Goal: Use online tool/utility: Utilize a website feature to perform a specific function

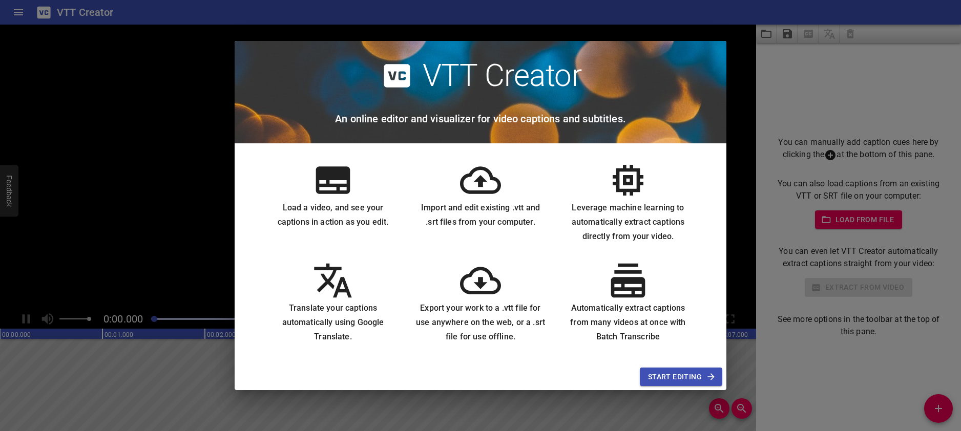
click at [688, 376] on span "Start Editing" at bounding box center [681, 377] width 66 height 13
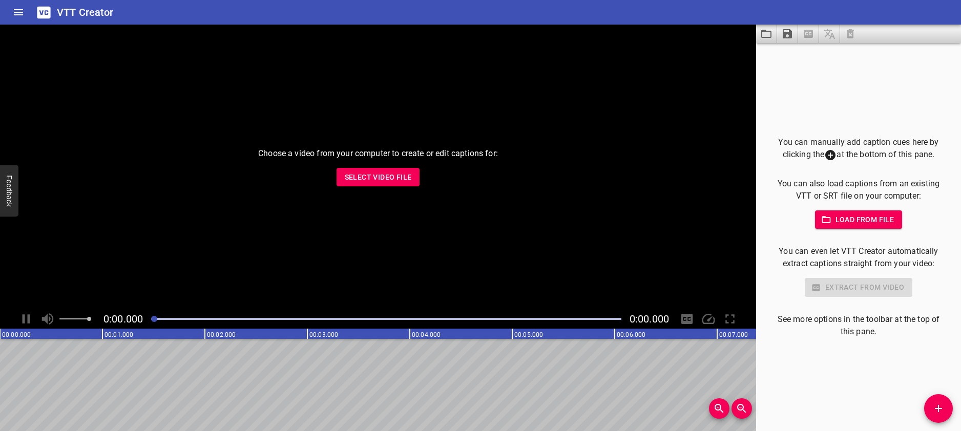
click at [365, 182] on span "Select Video File" at bounding box center [378, 177] width 67 height 13
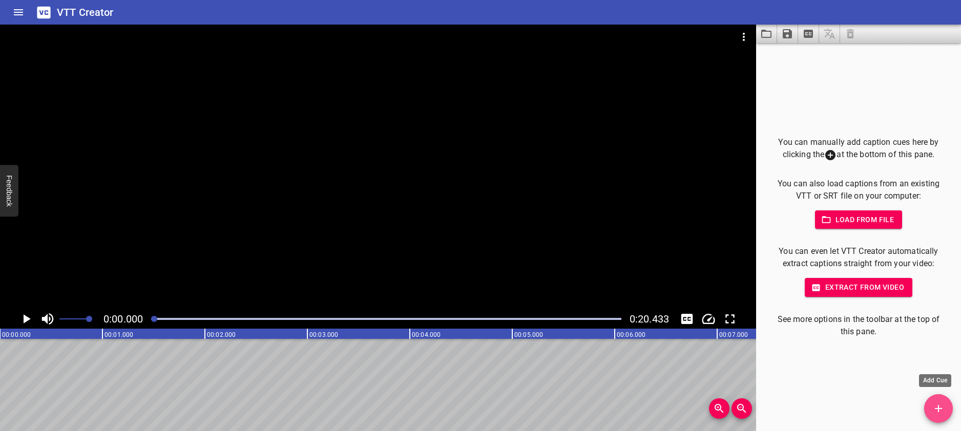
click at [935, 409] on icon "Add Cue" at bounding box center [938, 409] width 12 height 12
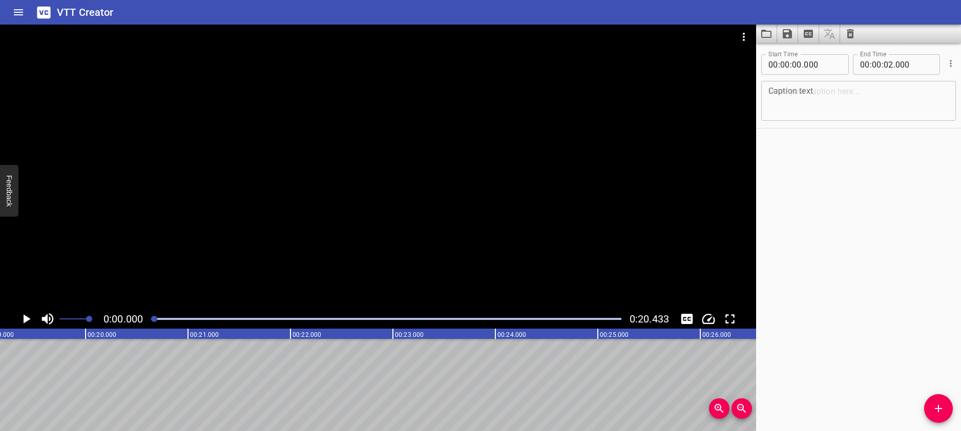
scroll to position [0, 1902]
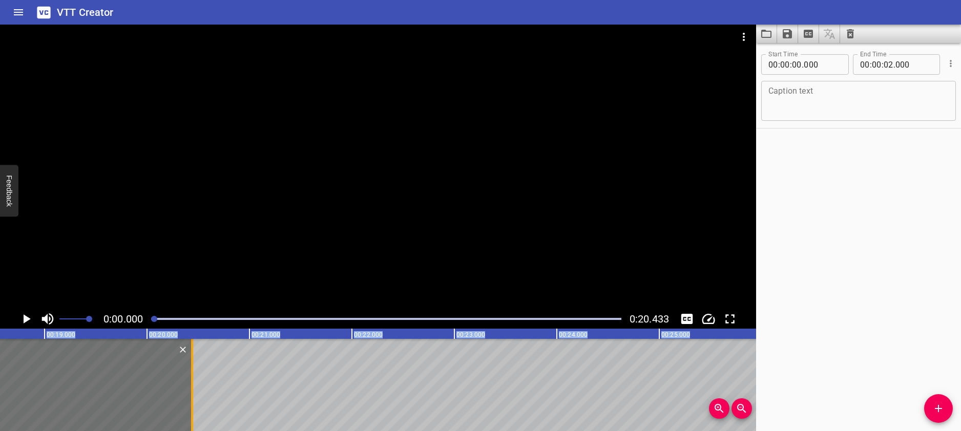
drag, startPoint x: 203, startPoint y: 369, endPoint x: 190, endPoint y: 395, distance: 28.6
click at [190, 395] on div at bounding box center [192, 385] width 10 height 92
type input "20"
type input "440"
click at [822, 97] on textarea at bounding box center [859, 101] width 180 height 29
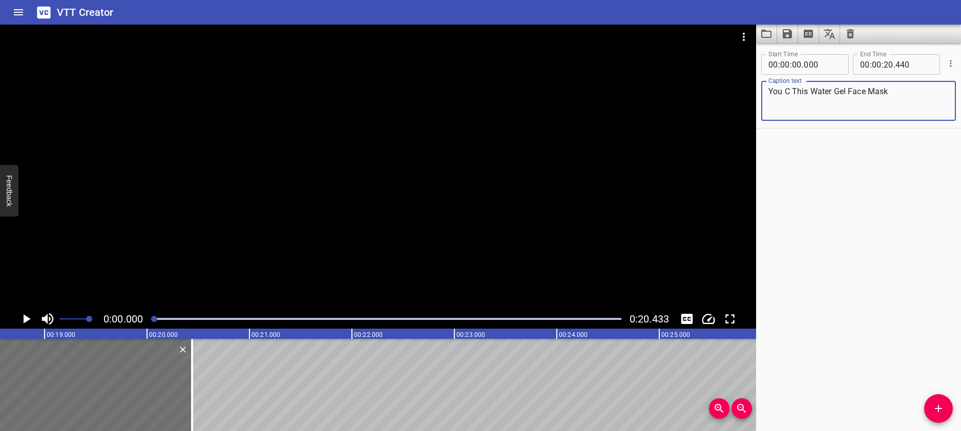
type textarea "You C This Water Gel Face Mask"
click at [861, 342] on div "Start Time 00 : 00 : 00 . 000 Start Time End Time 00 : 00 : 20 . 440 End Time C…" at bounding box center [858, 237] width 205 height 388
click at [767, 35] on icon "Load captions from file" at bounding box center [766, 34] width 12 height 12
click at [790, 35] on icon "Save captions to file" at bounding box center [787, 33] width 9 height 9
click at [833, 54] on li "Save to VTT file" at bounding box center [814, 56] width 75 height 18
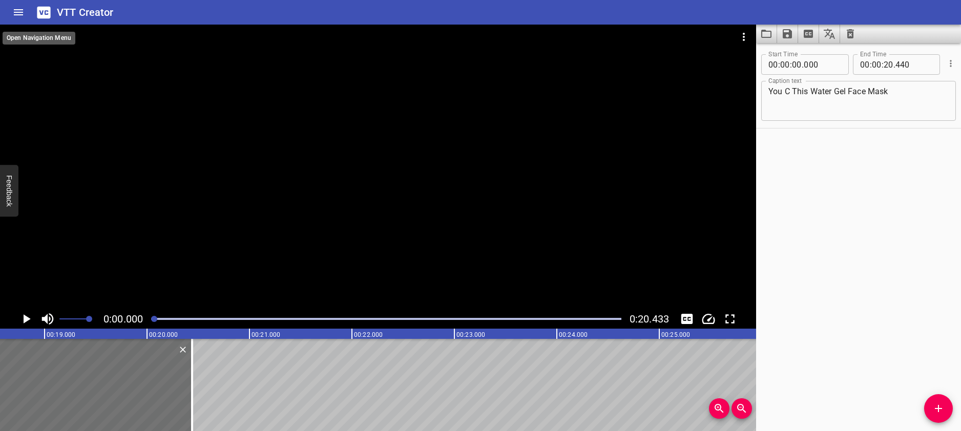
click at [12, 7] on icon "Home" at bounding box center [18, 12] width 12 height 12
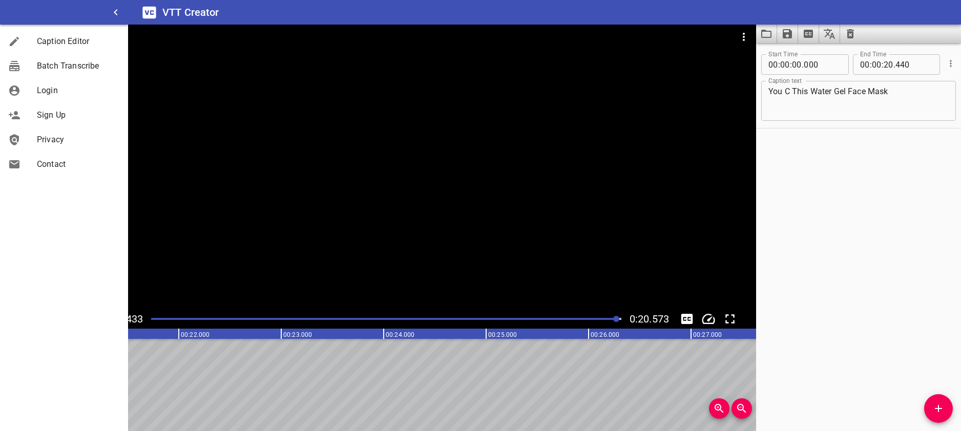
scroll to position [0, 2094]
click at [67, 44] on span "Caption Editor" at bounding box center [78, 41] width 83 height 12
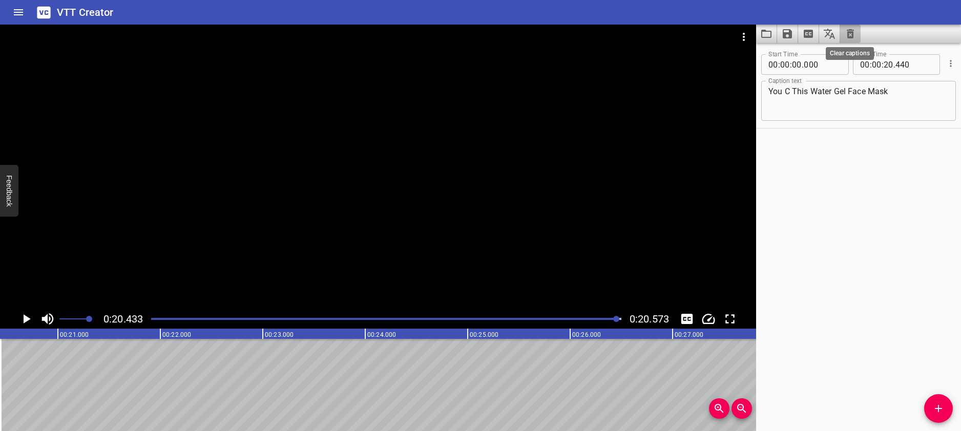
click at [854, 34] on icon "Clear captions" at bounding box center [850, 34] width 12 height 12
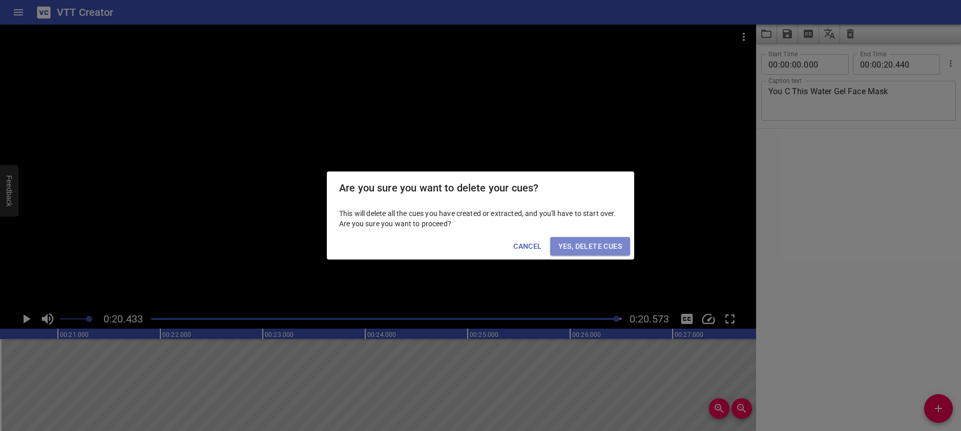
click at [610, 241] on span "Yes, Delete Cues" at bounding box center [590, 246] width 64 height 13
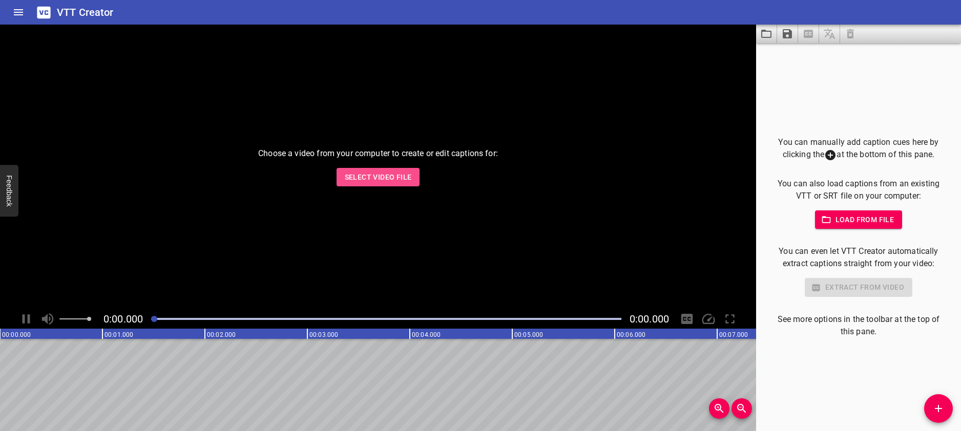
click at [375, 177] on span "Select Video File" at bounding box center [378, 177] width 67 height 13
click at [390, 179] on span "Select Video File" at bounding box center [378, 177] width 67 height 13
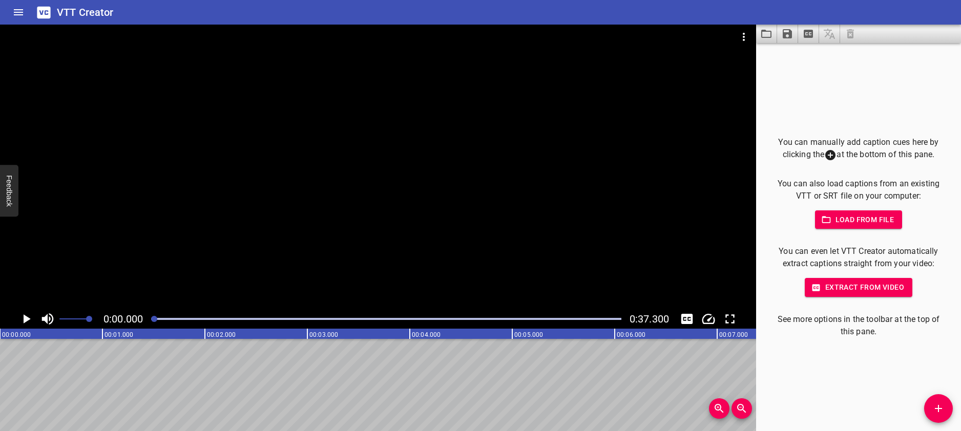
click at [931, 408] on span "Add Cue" at bounding box center [938, 409] width 29 height 12
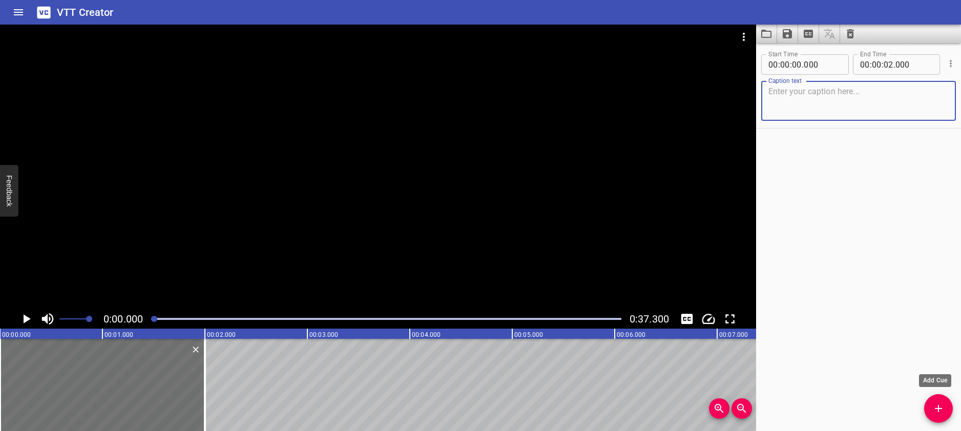
click at [934, 407] on icon "Add Cue" at bounding box center [938, 409] width 12 height 12
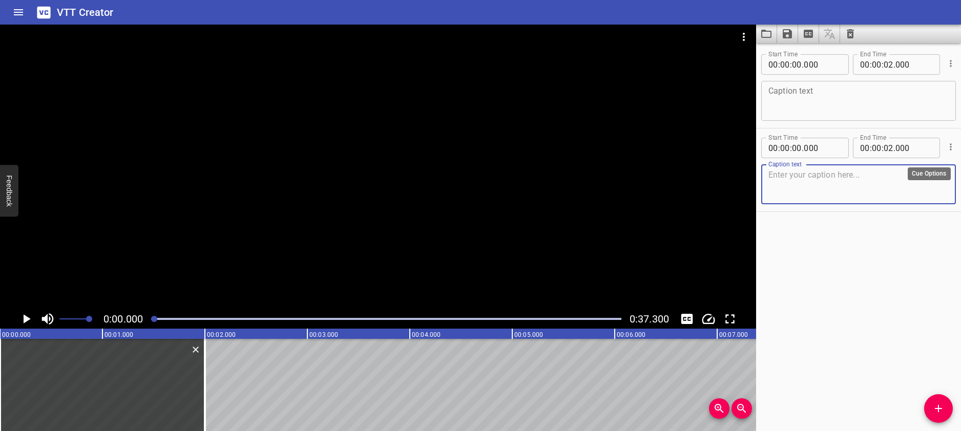
click at [946, 147] on icon "Cue Options" at bounding box center [951, 147] width 10 height 10
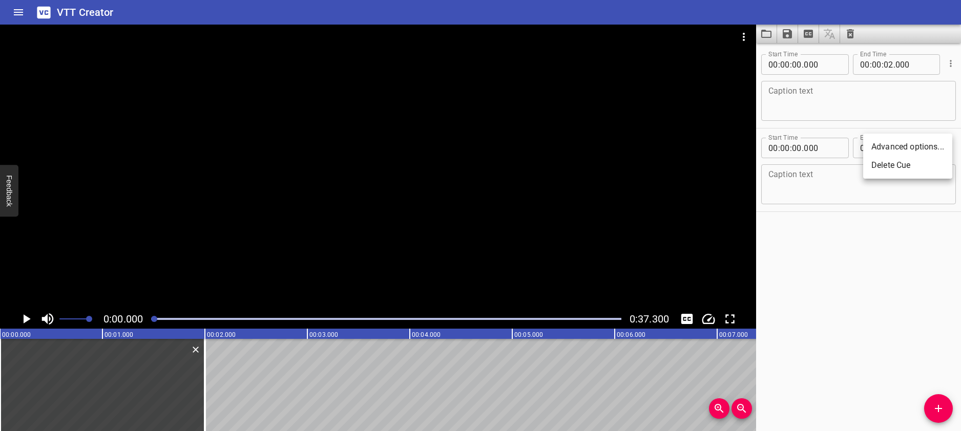
click at [903, 170] on li "Delete Cue" at bounding box center [907, 165] width 89 height 18
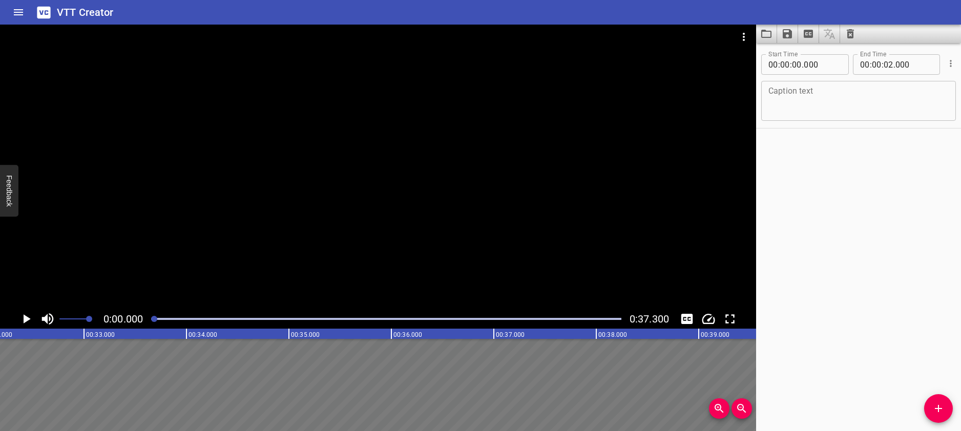
scroll to position [0, 3673]
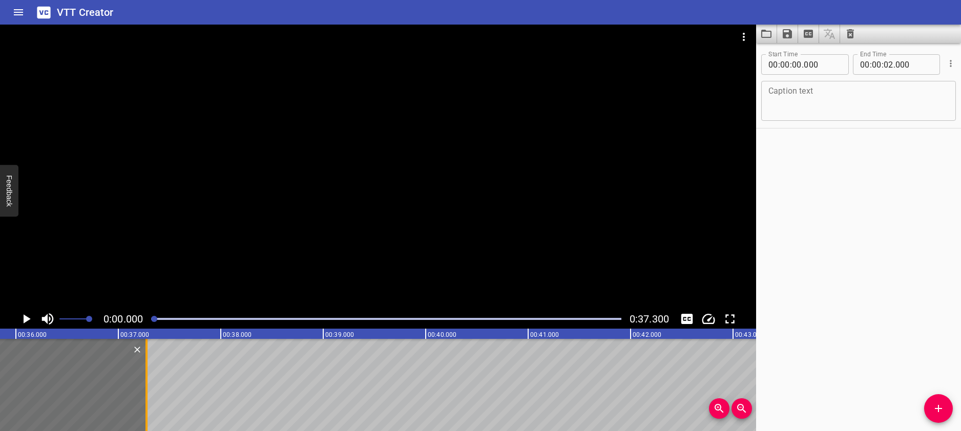
drag, startPoint x: 205, startPoint y: 351, endPoint x: 147, endPoint y: 348, distance: 58.5
click at [147, 348] on div at bounding box center [147, 385] width 2 height 92
type input "37"
click at [148, 347] on div at bounding box center [148, 385] width 2 height 92
type input "285"
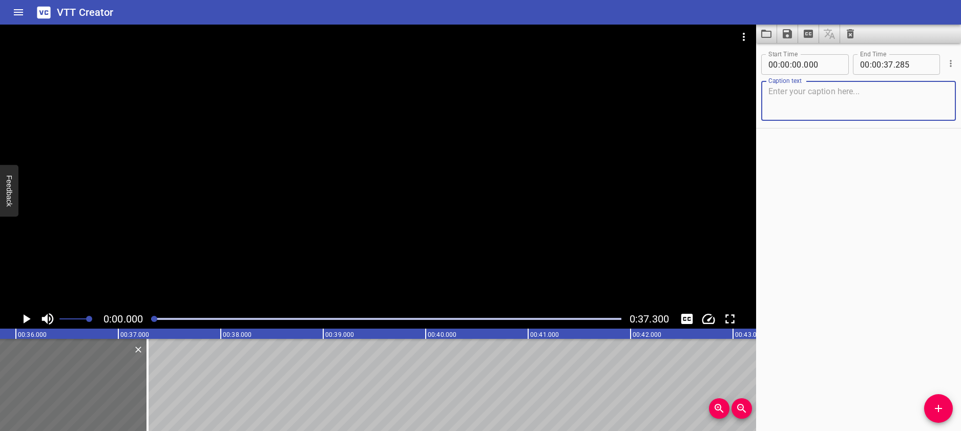
click at [831, 97] on textarea at bounding box center [859, 101] width 180 height 29
type textarea "Drink Up Face Mask"
click at [866, 348] on div "Start Time 00 : 00 : 00 . 000 Start Time End Time 00 : 00 : 37 . 285 End Time C…" at bounding box center [858, 237] width 205 height 388
click at [787, 37] on icon "Save captions to file" at bounding box center [787, 34] width 12 height 12
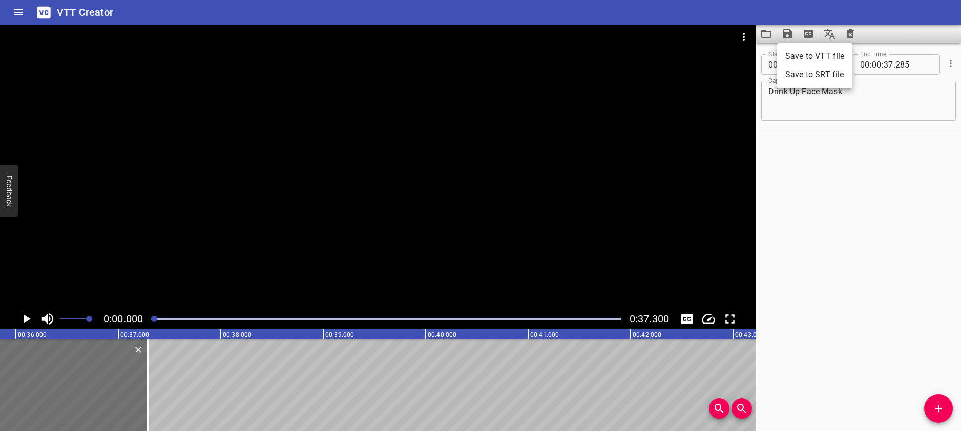
click at [811, 58] on li "Save to VTT file" at bounding box center [814, 56] width 75 height 18
